Goal: Information Seeking & Learning: Learn about a topic

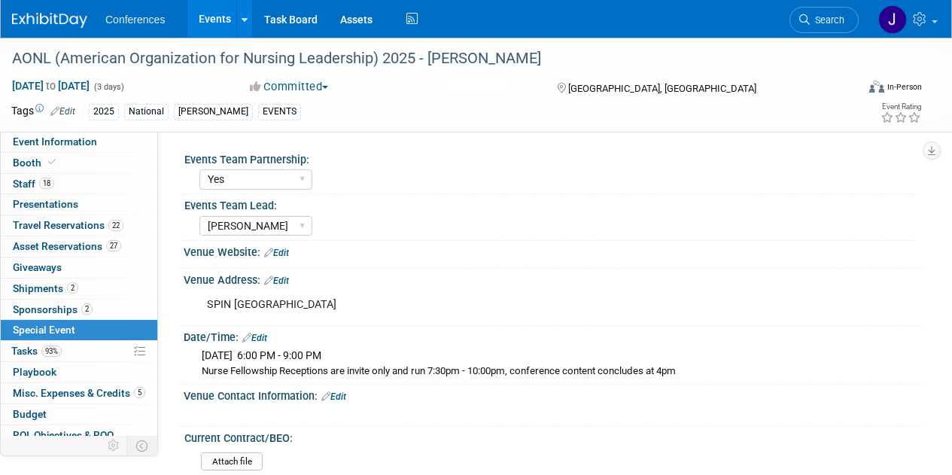
select select "Yes"
select select "Lisa"
click at [817, 24] on span "Search" at bounding box center [827, 19] width 35 height 11
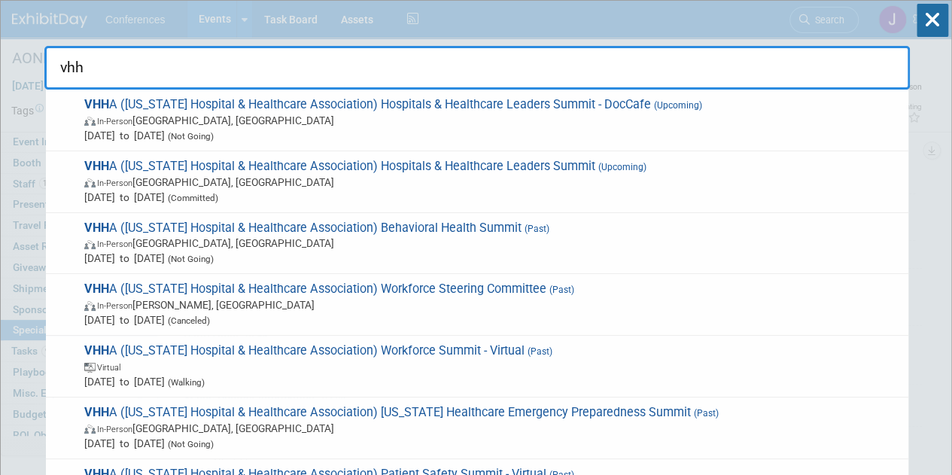
type input "vhha"
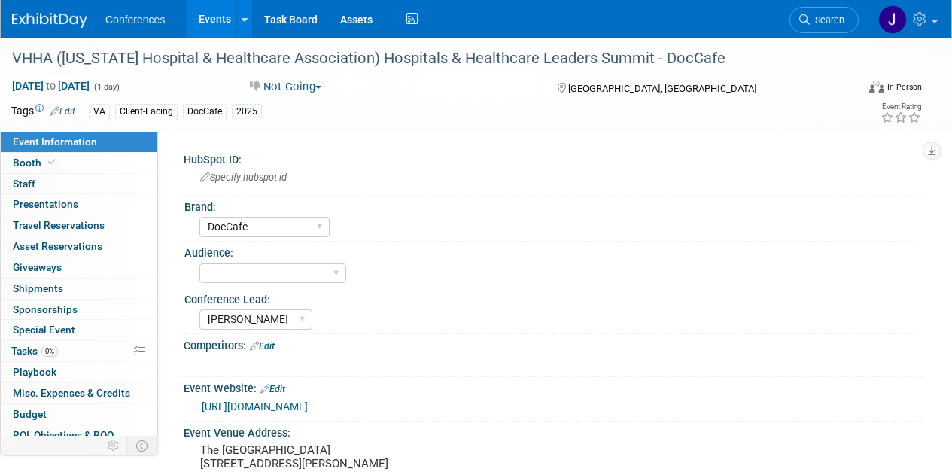
select select "DocCafe"
select select "[PERSON_NAME]"
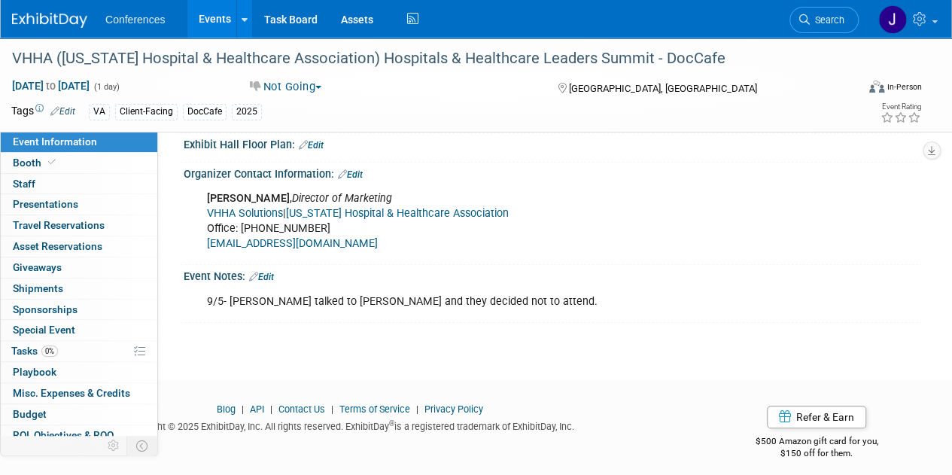
scroll to position [503, 0]
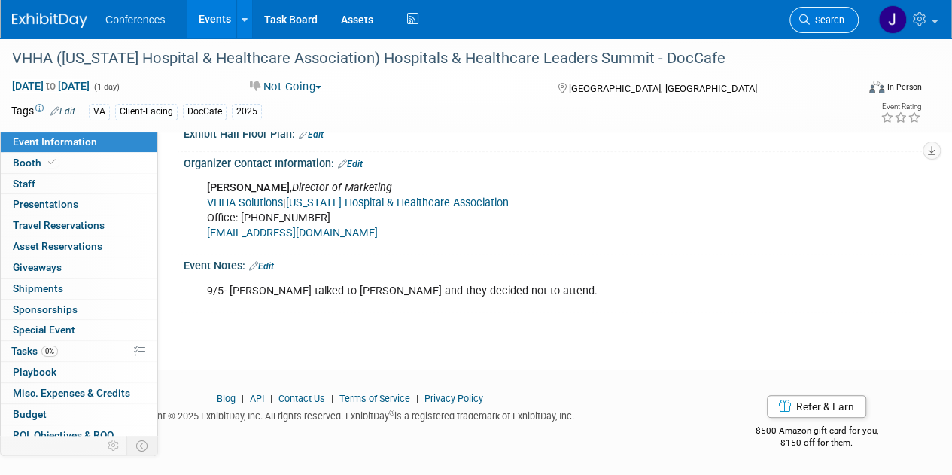
click at [833, 23] on span "Search" at bounding box center [827, 19] width 35 height 11
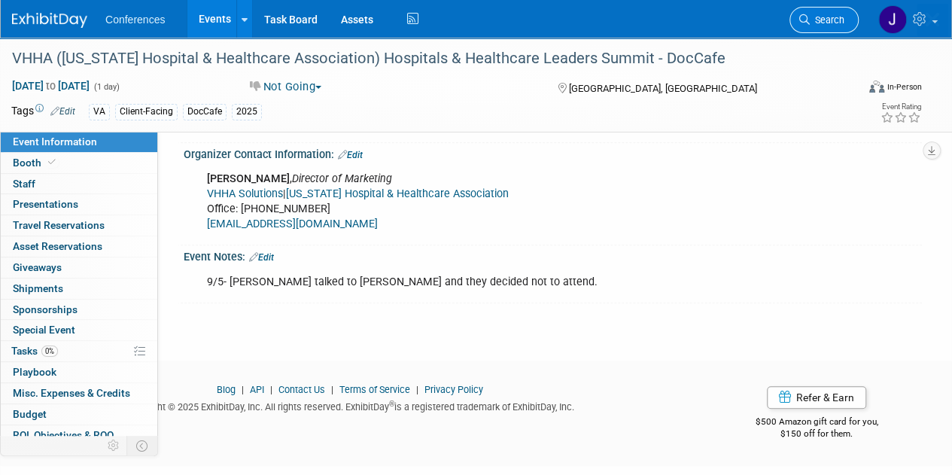
scroll to position [0, 0]
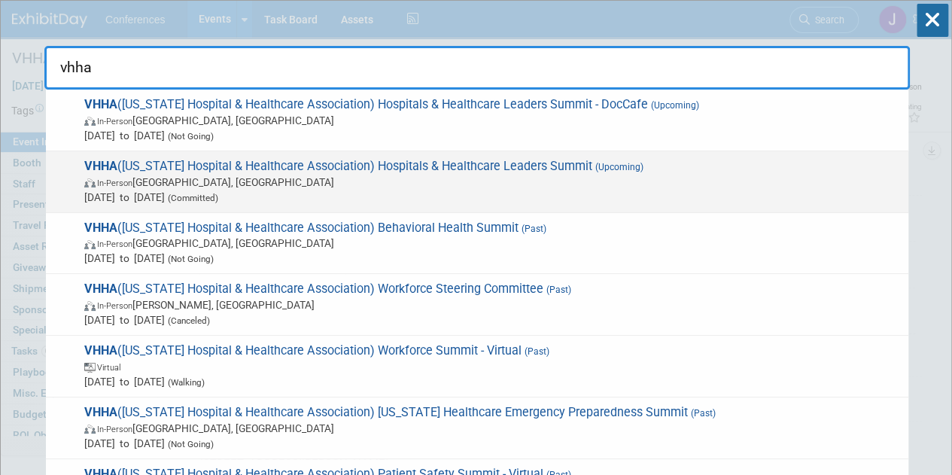
type input "vhha"
click at [557, 171] on span "VHHA (Virginia Hospital & Healthcare Association) Hospitals & Healthcare Leader…" at bounding box center [490, 182] width 821 height 46
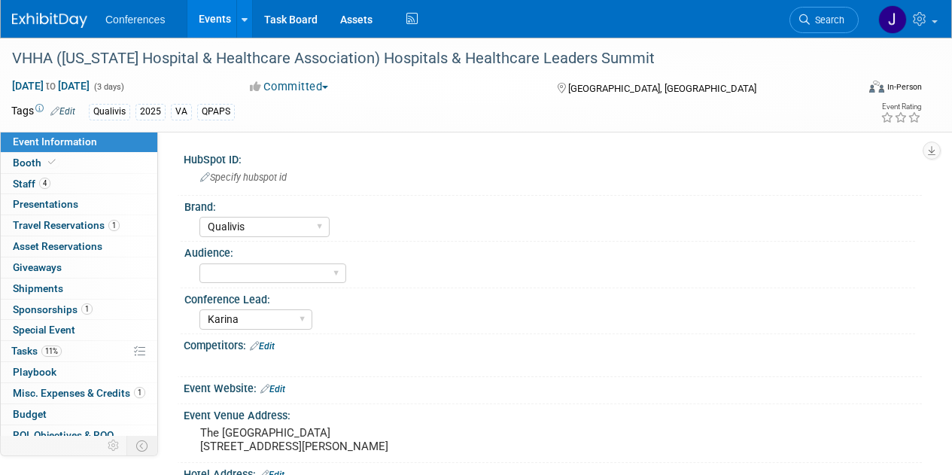
select select "Qualivis"
select select "Karina"
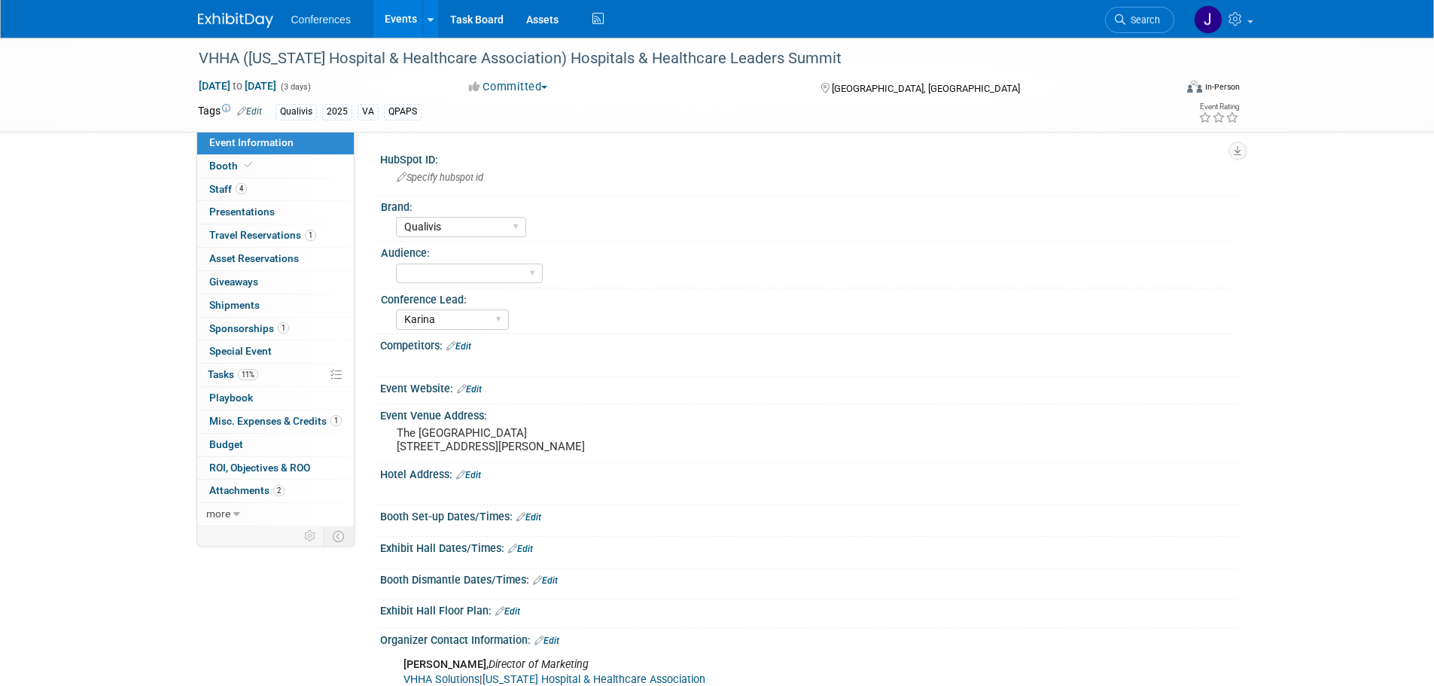
click at [220, 17] on img at bounding box center [235, 20] width 75 height 15
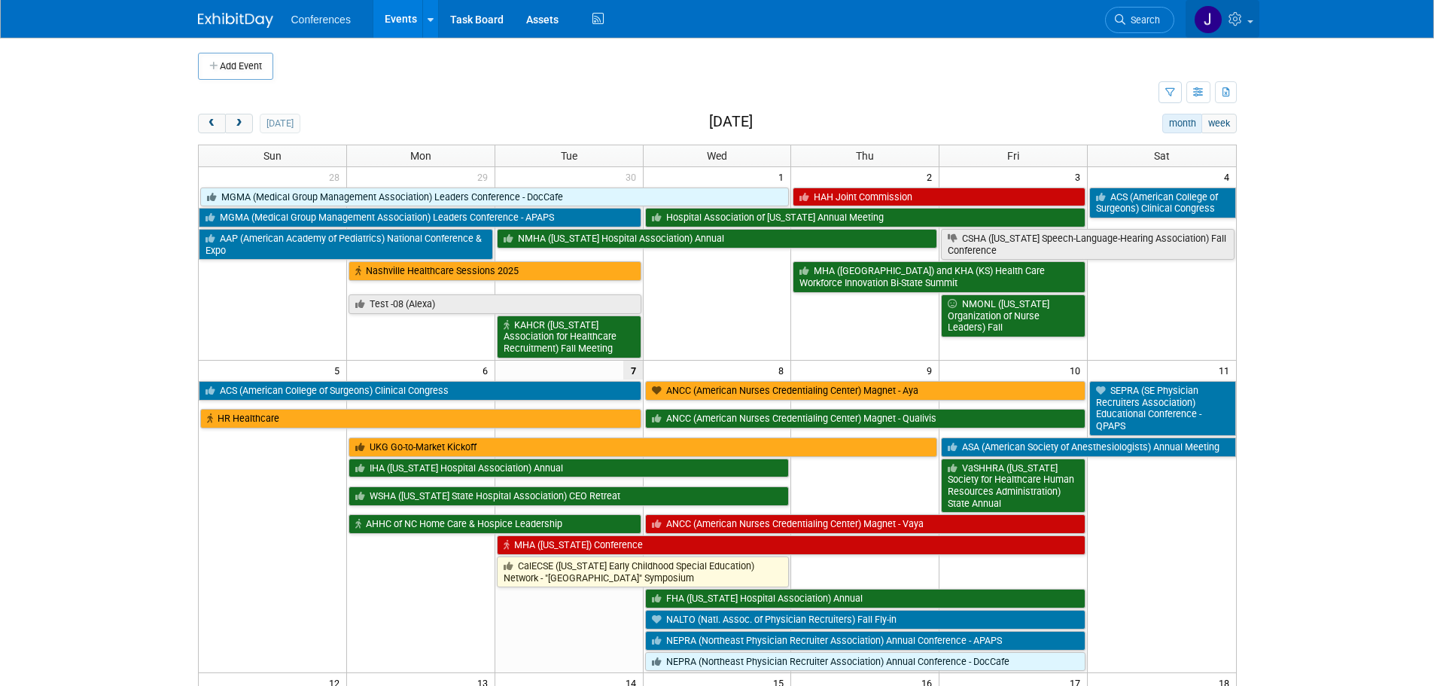
click at [1252, 20] on span at bounding box center [1250, 21] width 6 height 3
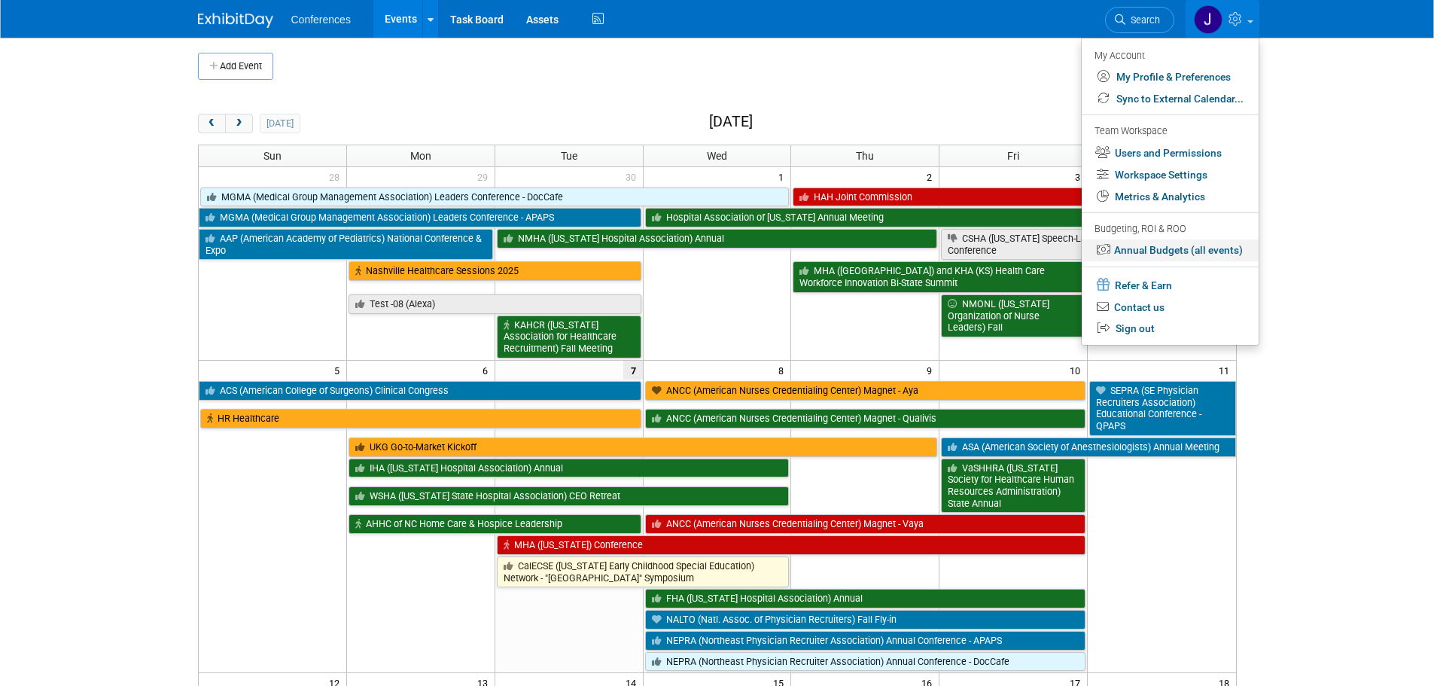
click at [1162, 248] on link "Annual Budgets (all events)" at bounding box center [1170, 250] width 177 height 22
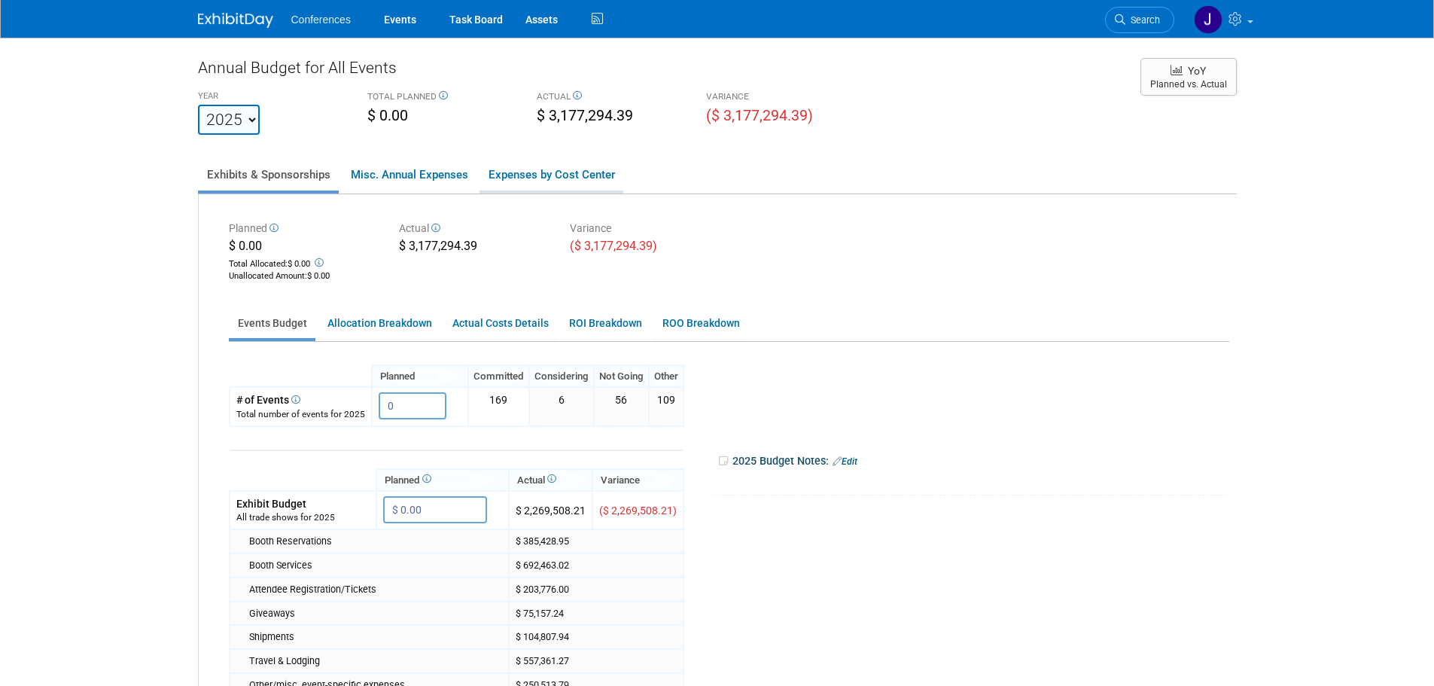
click at [553, 170] on link "Expenses by Cost Center" at bounding box center [551, 175] width 144 height 32
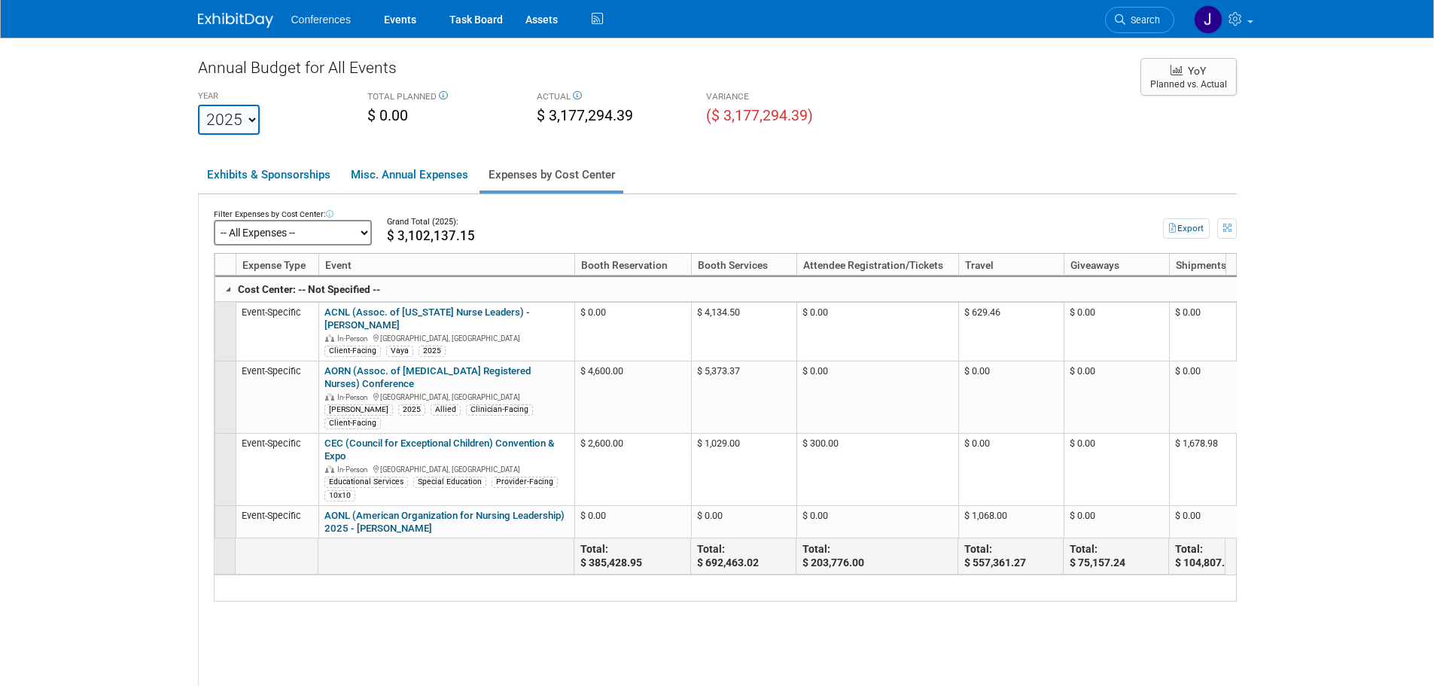
click at [369, 227] on select "-- All Expenses -- -- Cost Center Not Specified -- Aya Education Aya Healthcare…" at bounding box center [293, 233] width 158 height 26
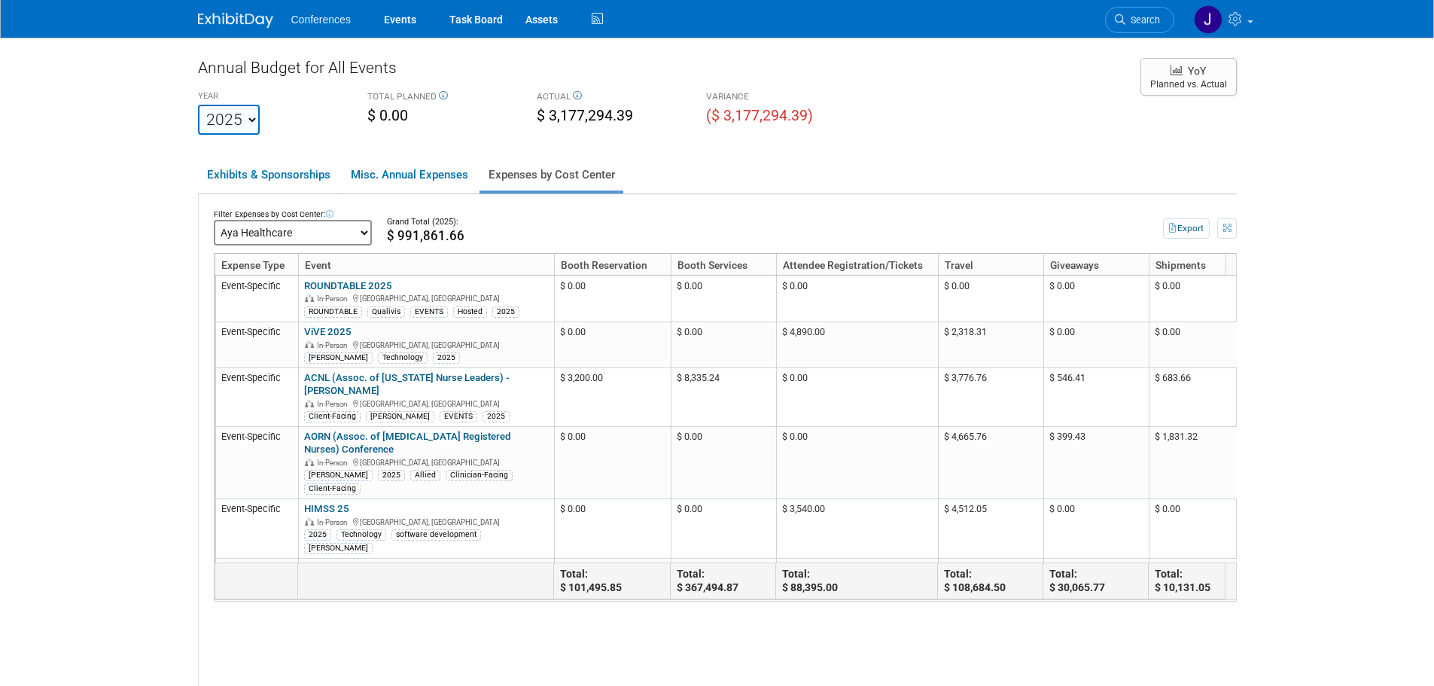
click at [346, 235] on select "-- All Expenses -- -- Cost Center Not Specified -- Aya Education Aya Healthcare…" at bounding box center [293, 233] width 158 height 26
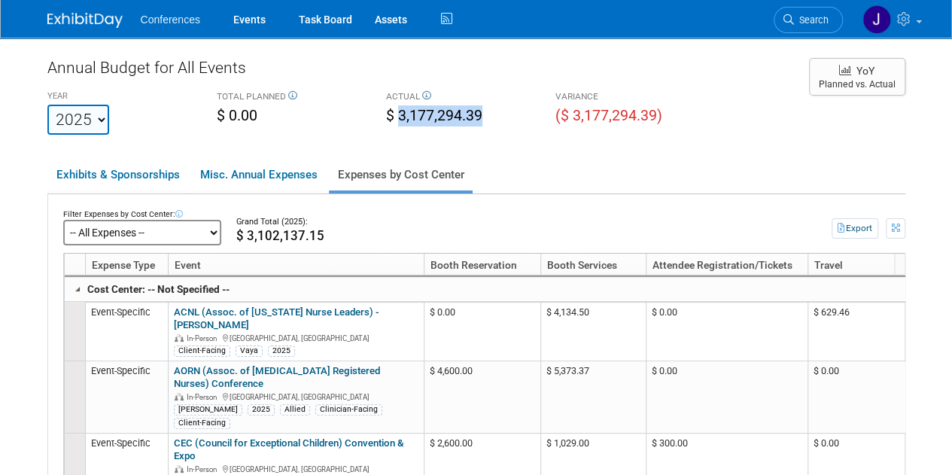
drag, startPoint x: 400, startPoint y: 116, endPoint x: 485, endPoint y: 124, distance: 84.7
click at [485, 124] on div "$ 3,177,294.39" at bounding box center [459, 116] width 147 height 23
